Goal: Task Accomplishment & Management: Manage account settings

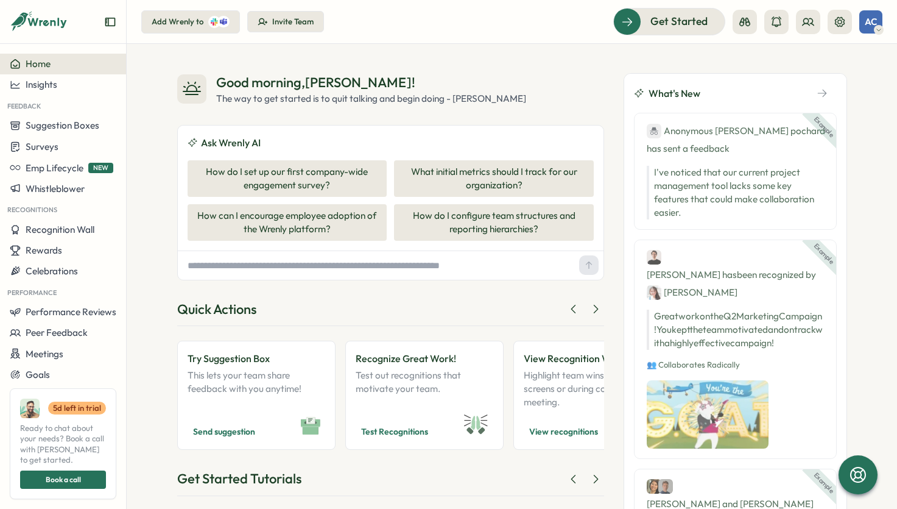
click at [286, 21] on div "Invite Team" at bounding box center [292, 21] width 41 height 11
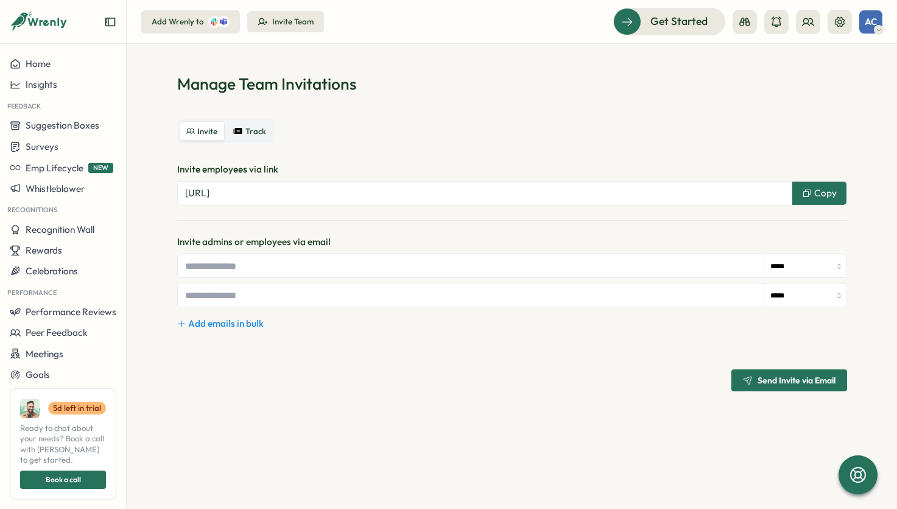
click at [250, 134] on span "Track" at bounding box center [255, 131] width 21 height 9
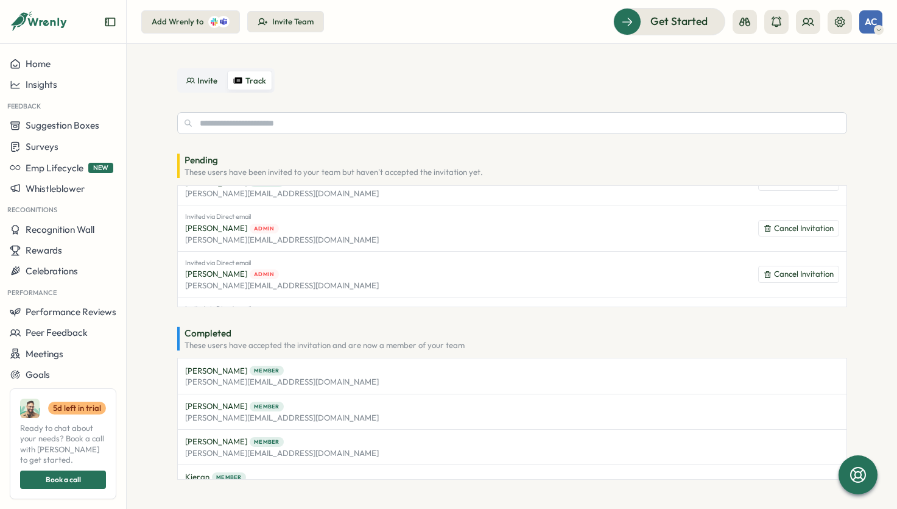
scroll to position [165, 0]
click at [784, 225] on span "Cancel Invitation" at bounding box center [804, 227] width 60 height 11
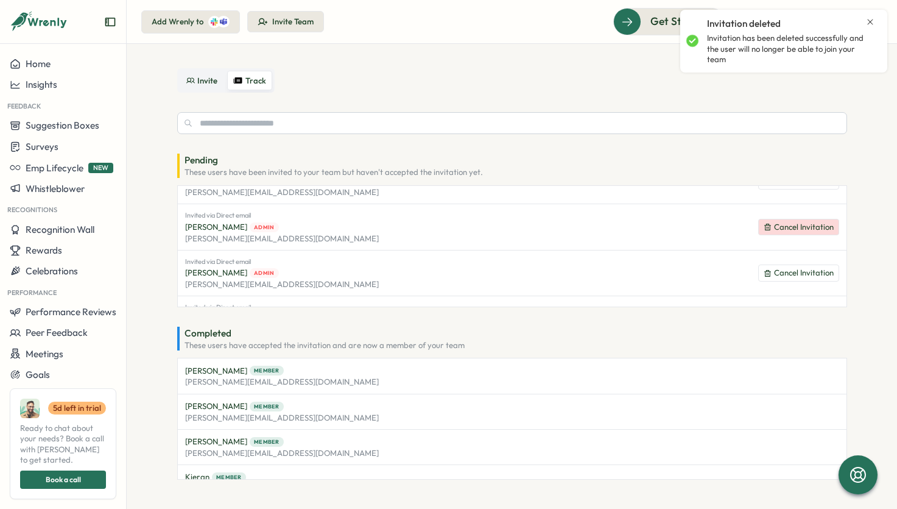
click at [774, 224] on span "Cancel Invitation" at bounding box center [804, 227] width 60 height 11
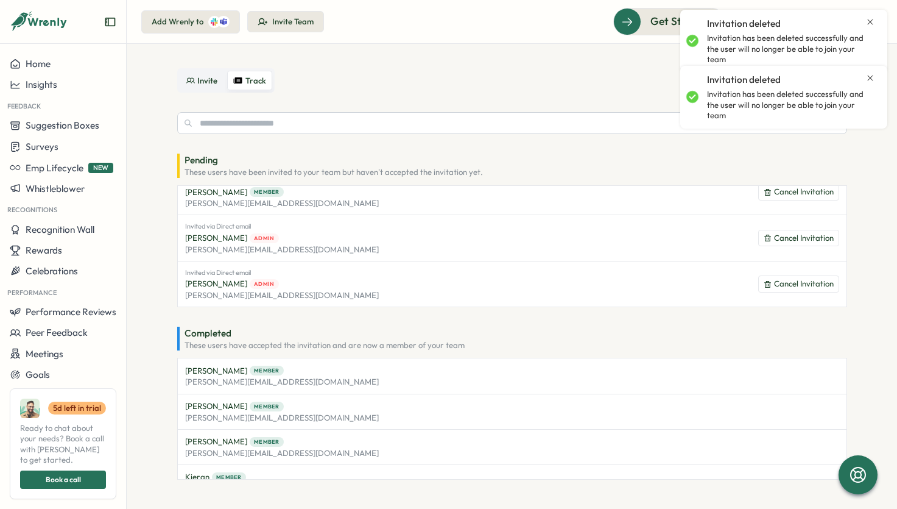
scroll to position [153, 0]
click at [764, 238] on icon at bounding box center [768, 239] width 8 height 8
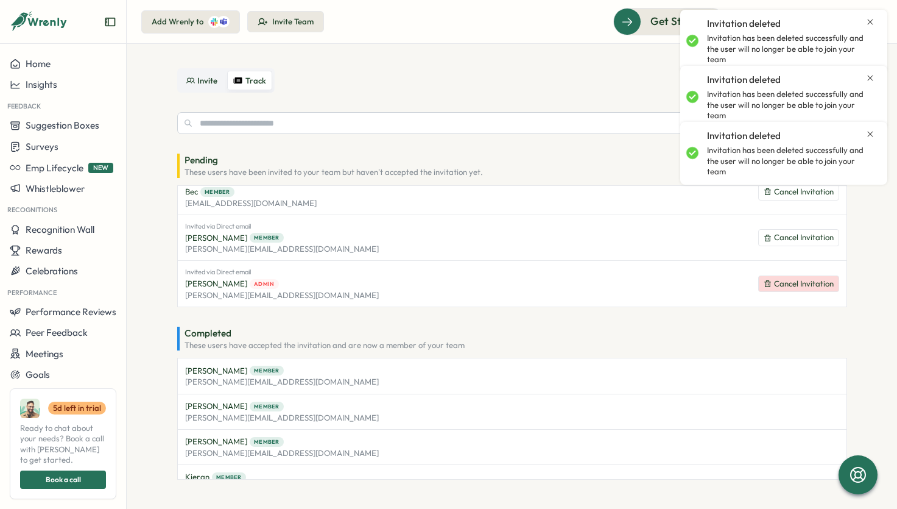
scroll to position [107, 0]
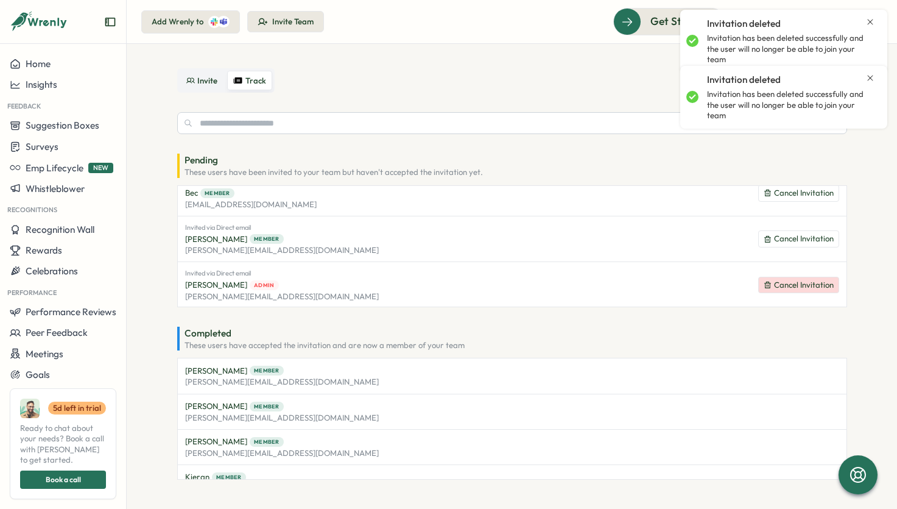
click at [777, 281] on span "Cancel Invitation" at bounding box center [804, 285] width 60 height 11
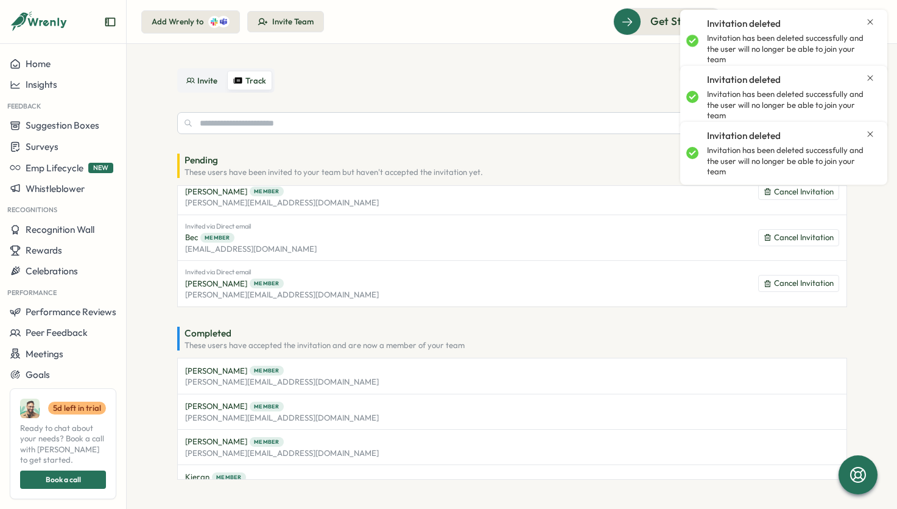
scroll to position [62, 0]
click at [531, 147] on div "Pending These users have been invited to your team but haven't accepted the inv…" at bounding box center [512, 295] width 670 height 367
click at [437, 121] on input "text" at bounding box center [512, 124] width 670 height 22
click at [202, 83] on span "Invite" at bounding box center [207, 81] width 20 height 9
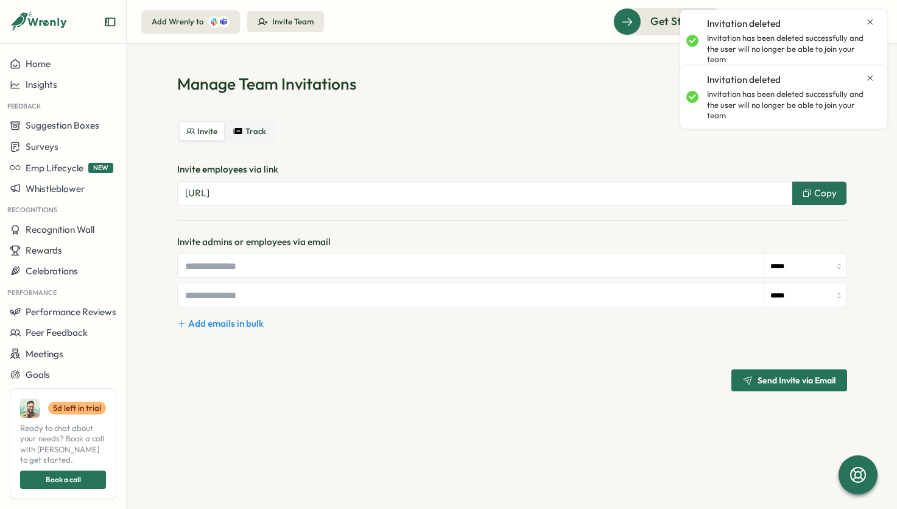
scroll to position [0, 0]
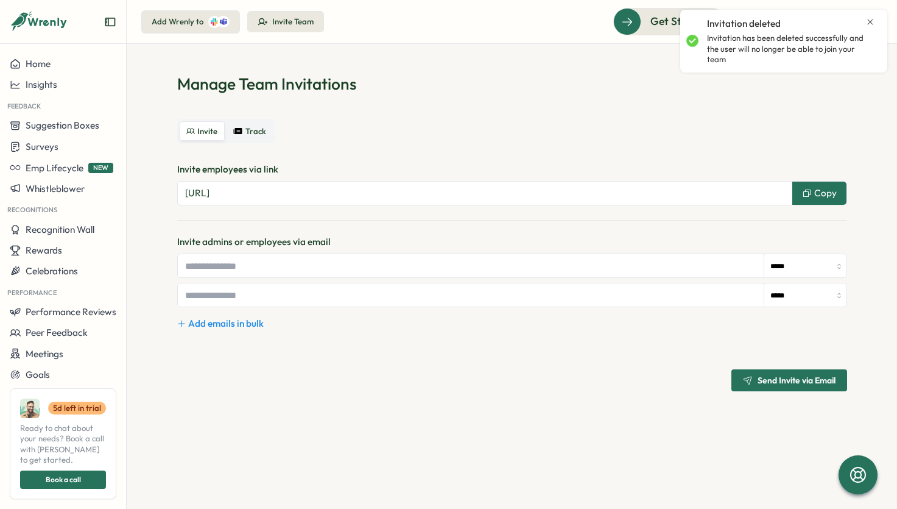
click at [397, 225] on div "Invite employees via link [URL] Copy Invite admins or employees via email *****…" at bounding box center [512, 277] width 670 height 228
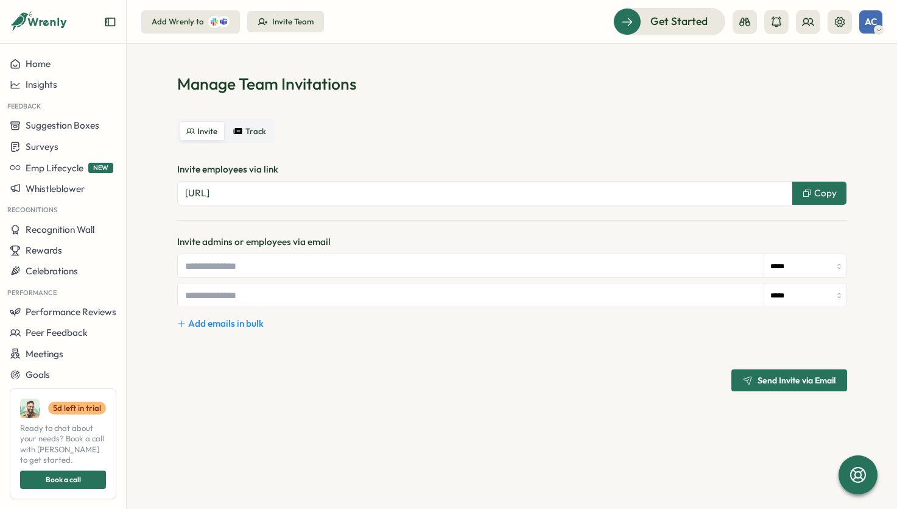
click at [316, 268] on input "text" at bounding box center [471, 265] width 586 height 23
type input "**********"
click at [747, 377] on icon "button" at bounding box center [748, 380] width 10 height 10
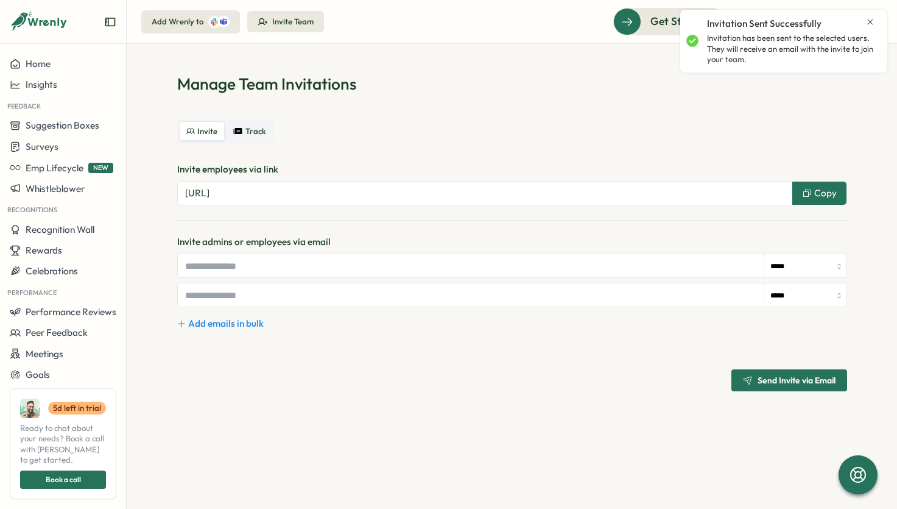
click at [301, 270] on input "text" at bounding box center [471, 265] width 586 height 23
type input "**********"
click at [293, 298] on input "text" at bounding box center [471, 294] width 586 height 23
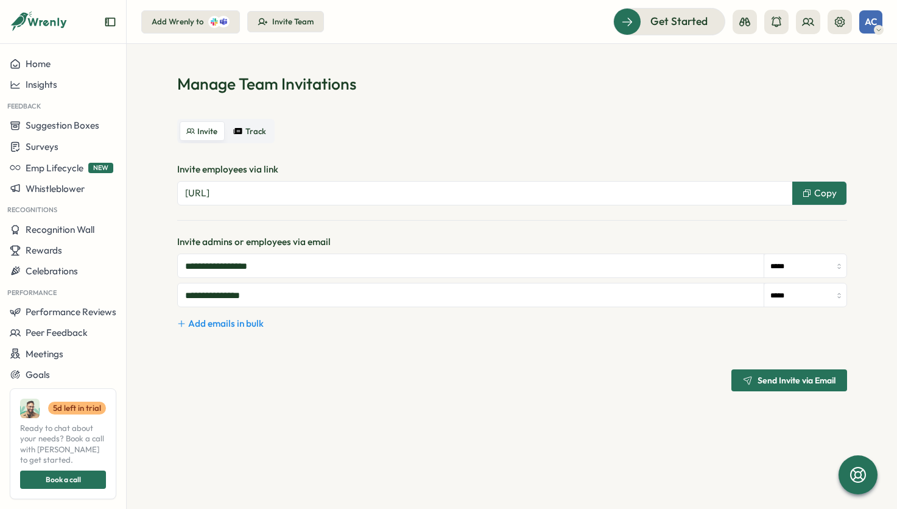
type input "**********"
click at [750, 381] on icon "button" at bounding box center [748, 380] width 10 height 10
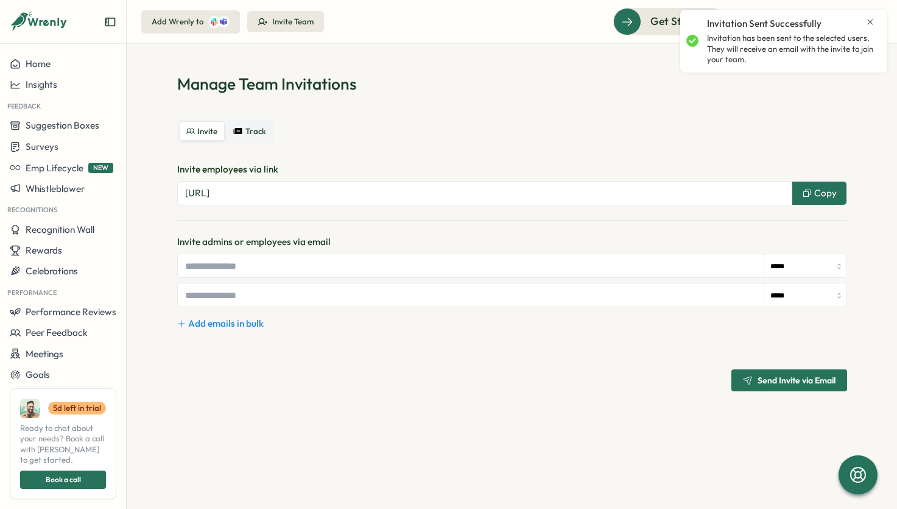
click at [421, 102] on div "Manage Team Invitations Invite Track Invite employees via link [URL] Copy Invit…" at bounding box center [512, 232] width 670 height 318
click at [421, 103] on div "Manage Team Invitations Invite Track Invite employees via link [URL] Copy Invit…" at bounding box center [512, 232] width 670 height 318
click at [245, 130] on button "Track" at bounding box center [249, 130] width 45 height 19
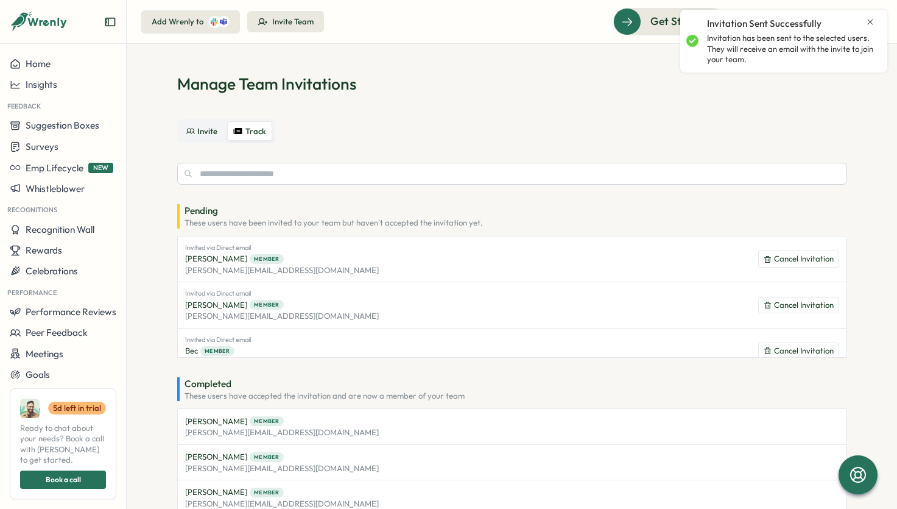
click at [349, 96] on div "Manage Team Invitations Invite Track Pending These users have been invited to y…" at bounding box center [512, 301] width 670 height 457
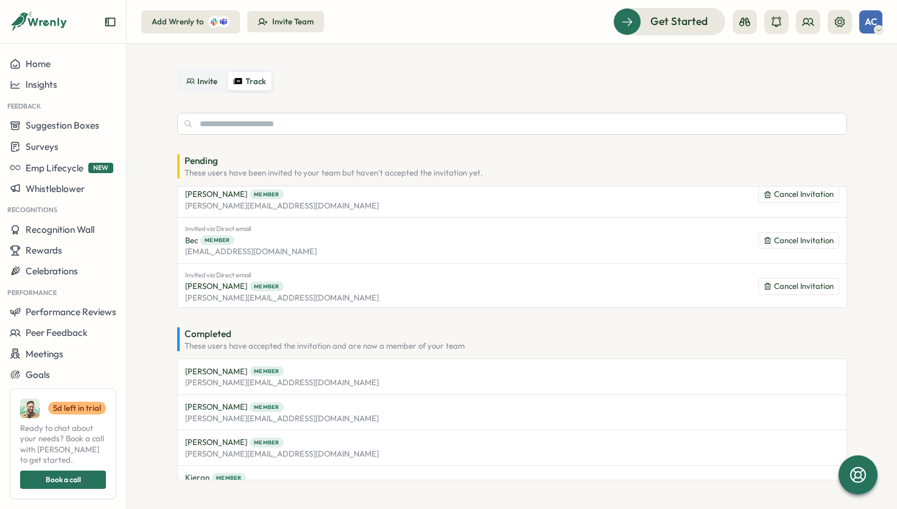
click at [157, 288] on section "Manage Team Invitations Invite Track Pending These users have been invited to y…" at bounding box center [512, 276] width 770 height 465
